Goal: Transaction & Acquisition: Purchase product/service

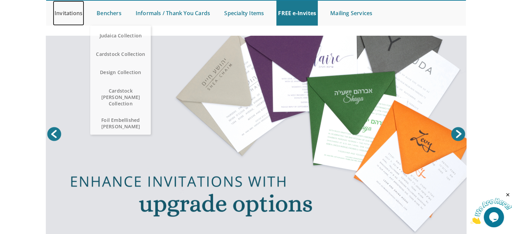
click at [75, 15] on link "Invitations" at bounding box center [68, 13] width 31 height 25
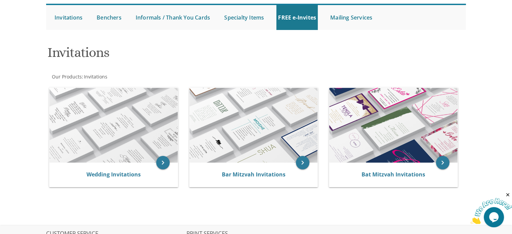
scroll to position [67, 0]
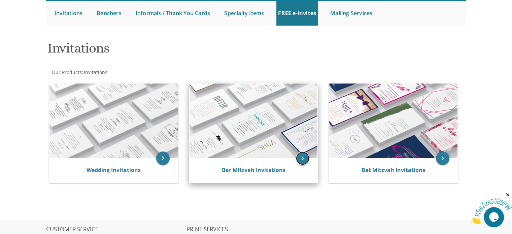
click at [303, 159] on icon "keyboard_arrow_right" at bounding box center [302, 157] width 13 height 13
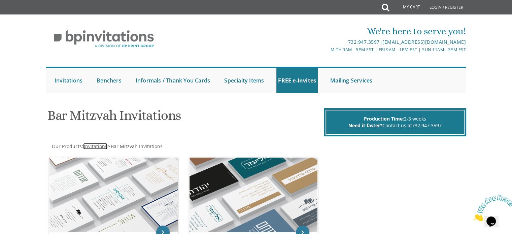
click at [93, 148] on span "Invitations" at bounding box center [96, 146] width 24 height 6
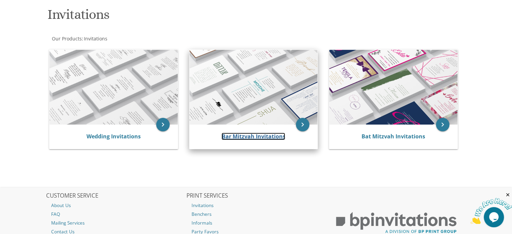
click at [253, 135] on link "Bar Mitzvah Invitations" at bounding box center [253, 136] width 64 height 7
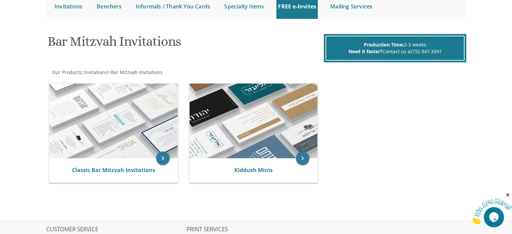
scroll to position [101, 0]
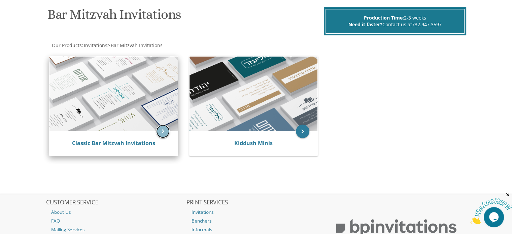
click at [164, 132] on icon "keyboard_arrow_right" at bounding box center [162, 131] width 13 height 13
click at [165, 134] on icon "keyboard_arrow_right" at bounding box center [162, 131] width 13 height 13
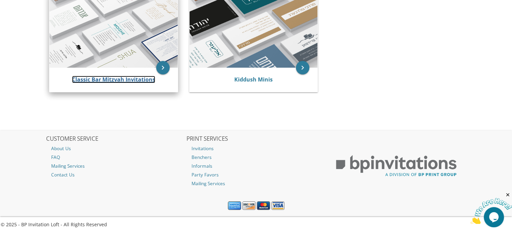
click at [132, 81] on link "Classic Bar Mitzvah Invitations" at bounding box center [113, 79] width 83 height 7
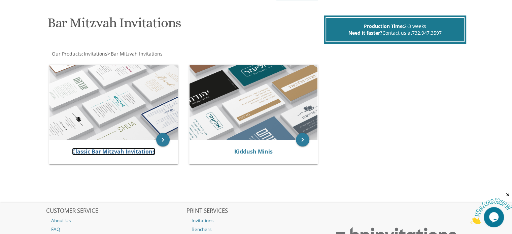
scroll to position [135, 0]
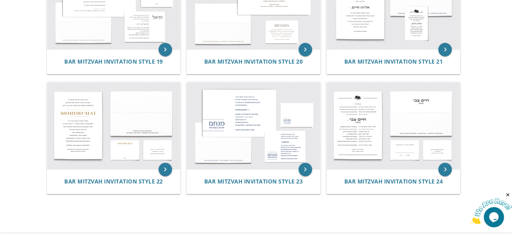
scroll to position [909, 0]
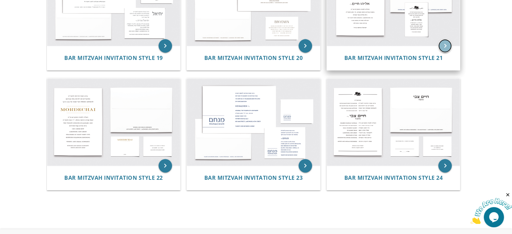
click at [447, 46] on icon "keyboard_arrow_right" at bounding box center [444, 45] width 13 height 13
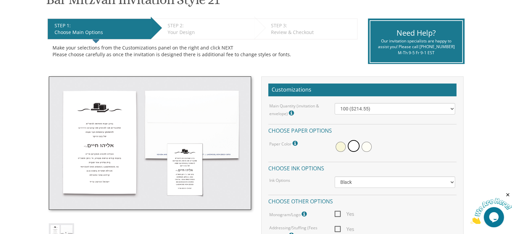
scroll to position [135, 0]
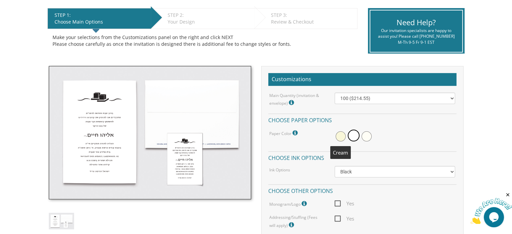
click at [338, 135] on span at bounding box center [341, 136] width 10 height 10
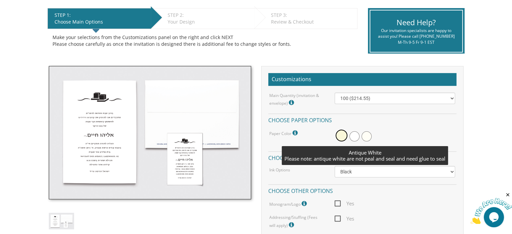
click at [369, 136] on span at bounding box center [366, 136] width 10 height 10
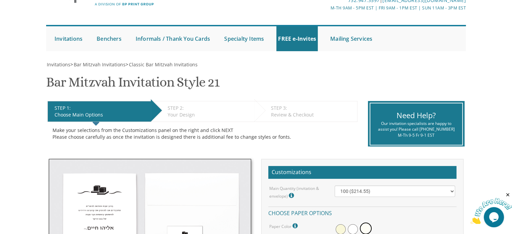
scroll to position [0, 0]
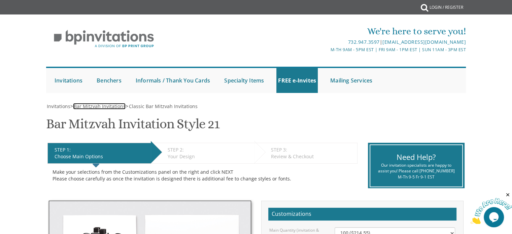
click at [113, 106] on span "Bar Mitzvah Invitations" at bounding box center [100, 106] width 52 height 6
